Goal: Information Seeking & Learning: Learn about a topic

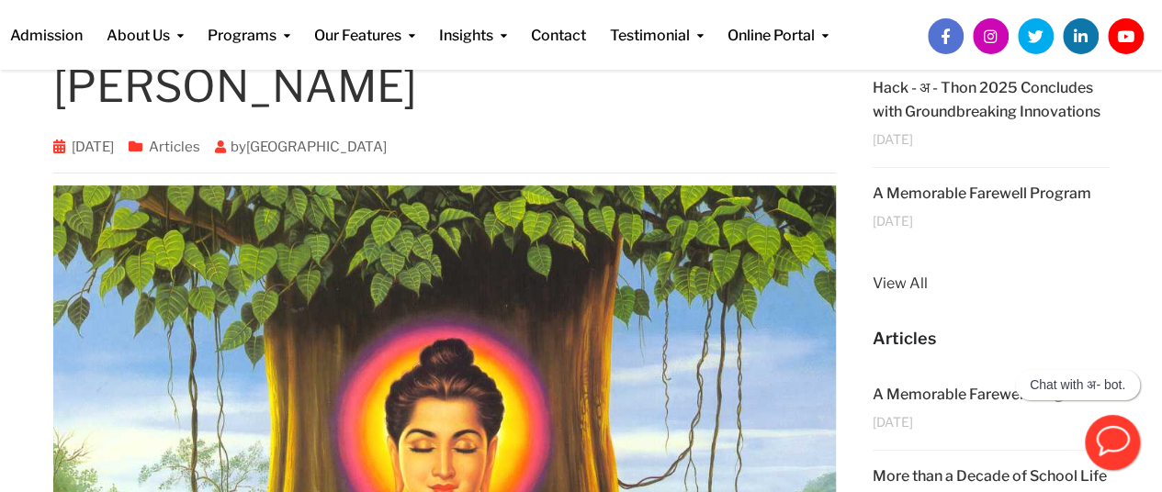
scroll to position [180, 0]
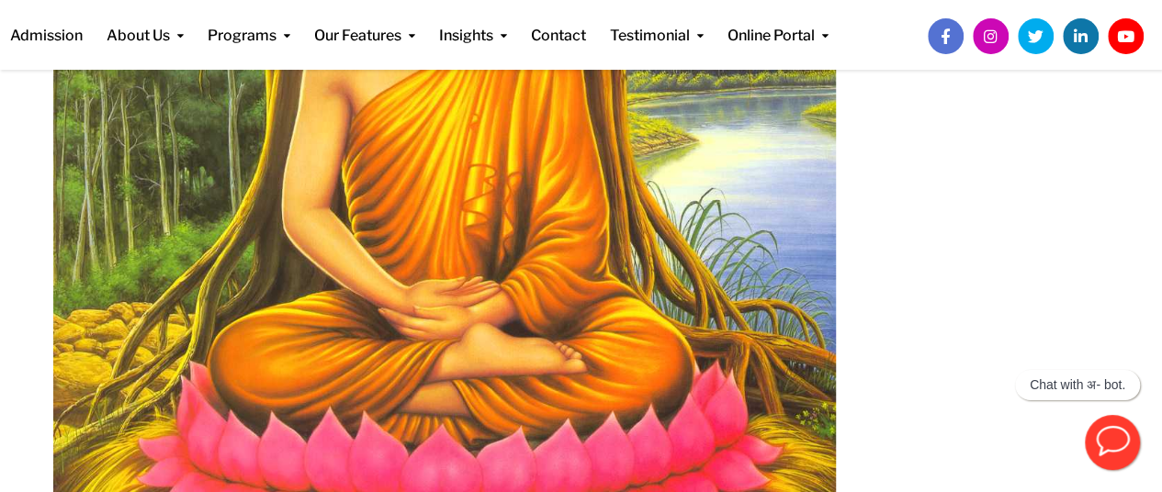
scroll to position [741, 0]
